Goal: Task Accomplishment & Management: Manage account settings

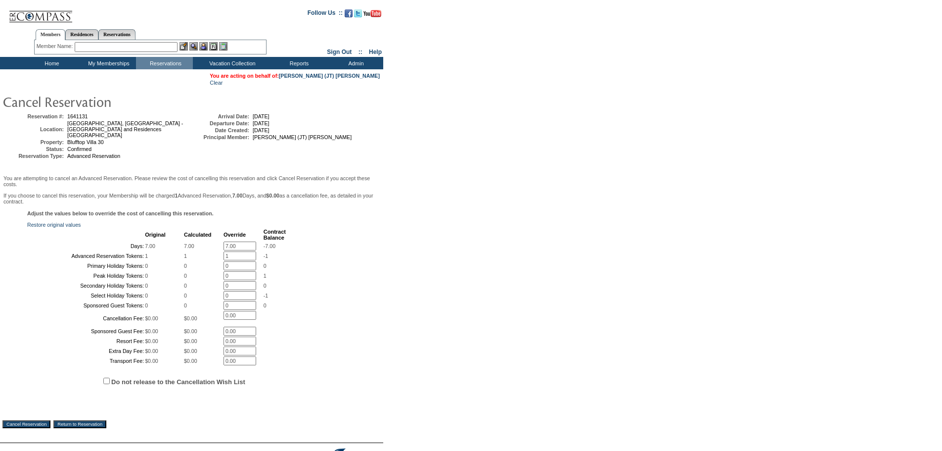
click at [225, 248] on input "7.00" at bounding box center [240, 245] width 33 height 9
type input "0.00"
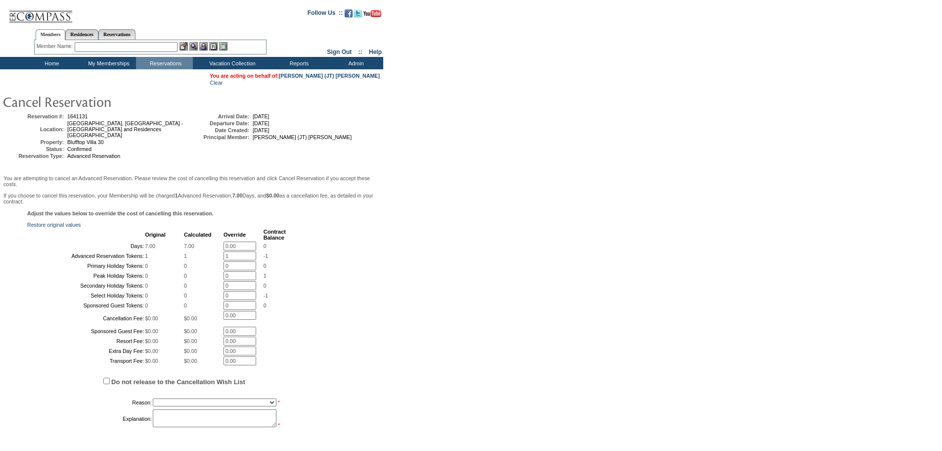
drag, startPoint x: 229, startPoint y: 262, endPoint x: 205, endPoint y: 266, distance: 24.1
click at [205, 260] on tr "Advanced Reservation Tokens: 1 1 1 * -1" at bounding box center [157, 255] width 258 height 9
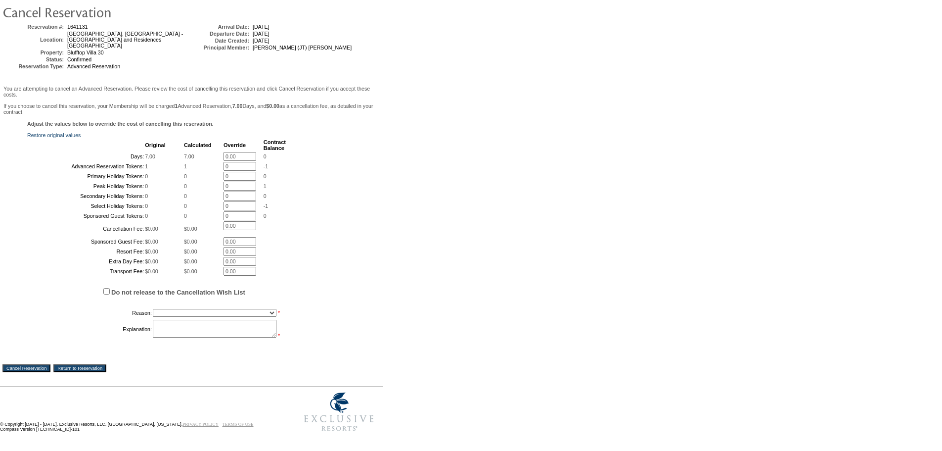
scroll to position [172, 0]
type input "0"
click at [231, 310] on select "Creating Continuous Stay Days Booked After Cancellation Experiential / Hotel / …" at bounding box center [215, 313] width 124 height 8
select select "1048"
click at [153, 309] on select "Creating Continuous Stay Days Booked After Cancellation Experiential / Hotel / …" at bounding box center [215, 313] width 124 height 8
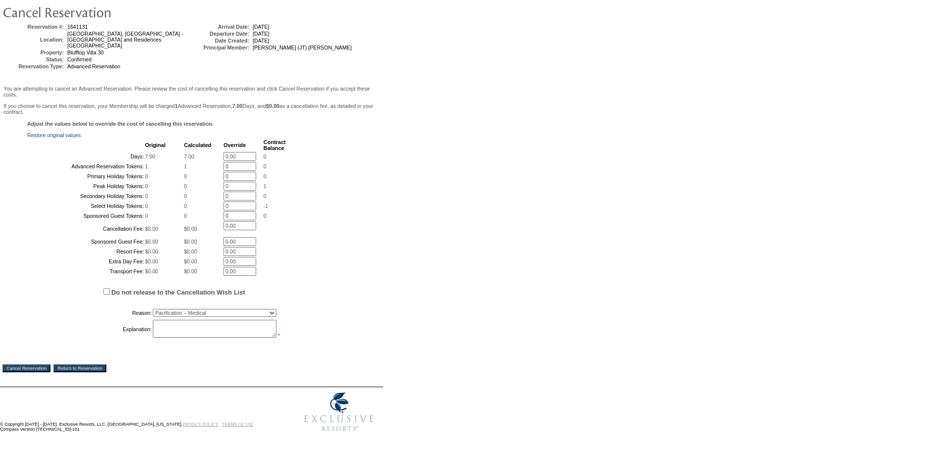
click at [157, 326] on textarea at bounding box center [215, 329] width 124 height 18
drag, startPoint x: 245, startPoint y: 321, endPoint x: 142, endPoint y: 315, distance: 103.6
click at [143, 316] on tbody "Reason: Creating Continuous Stay Days Booked After Cancellation Experiential / …" at bounding box center [157, 323] width 258 height 32
type textarea "Member has suspended. MB"
click at [50, 366] on input "Cancel Reservation" at bounding box center [26, 368] width 48 height 8
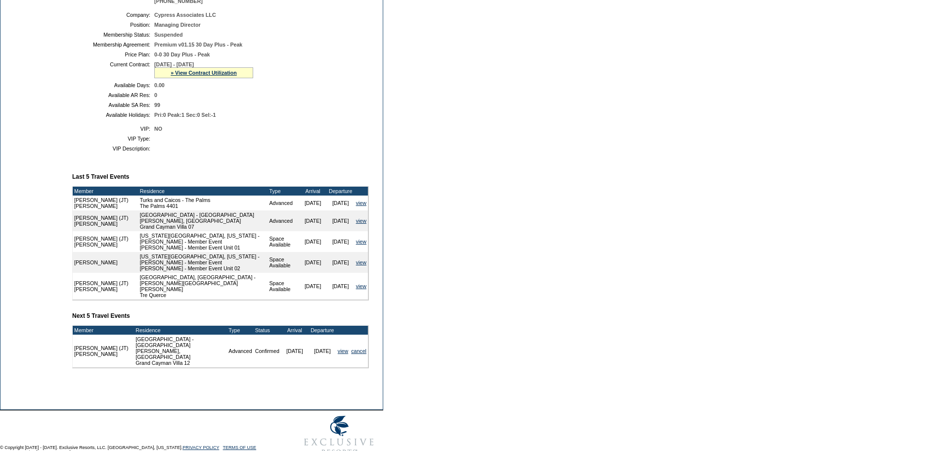
scroll to position [232, 0]
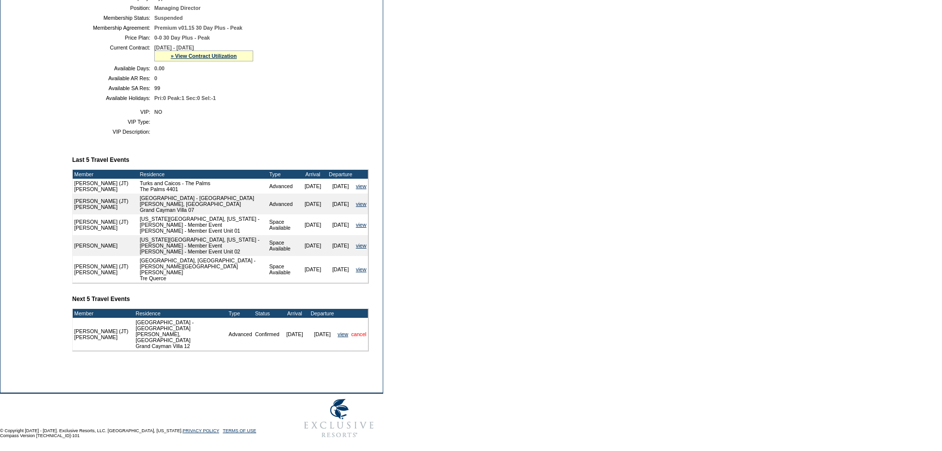
click at [360, 331] on link "cancel" at bounding box center [358, 334] width 15 height 6
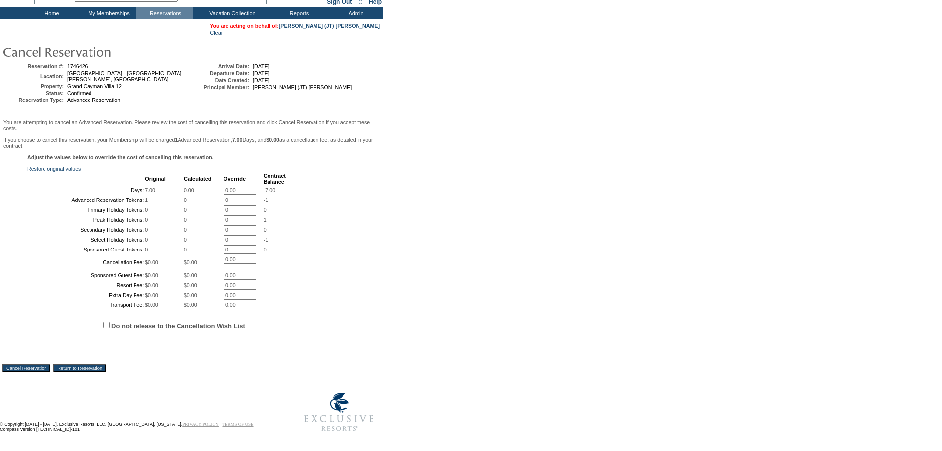
scroll to position [138, 0]
click at [44, 364] on input "Cancel Reservation" at bounding box center [26, 368] width 48 height 8
